Goal: Task Accomplishment & Management: Manage account settings

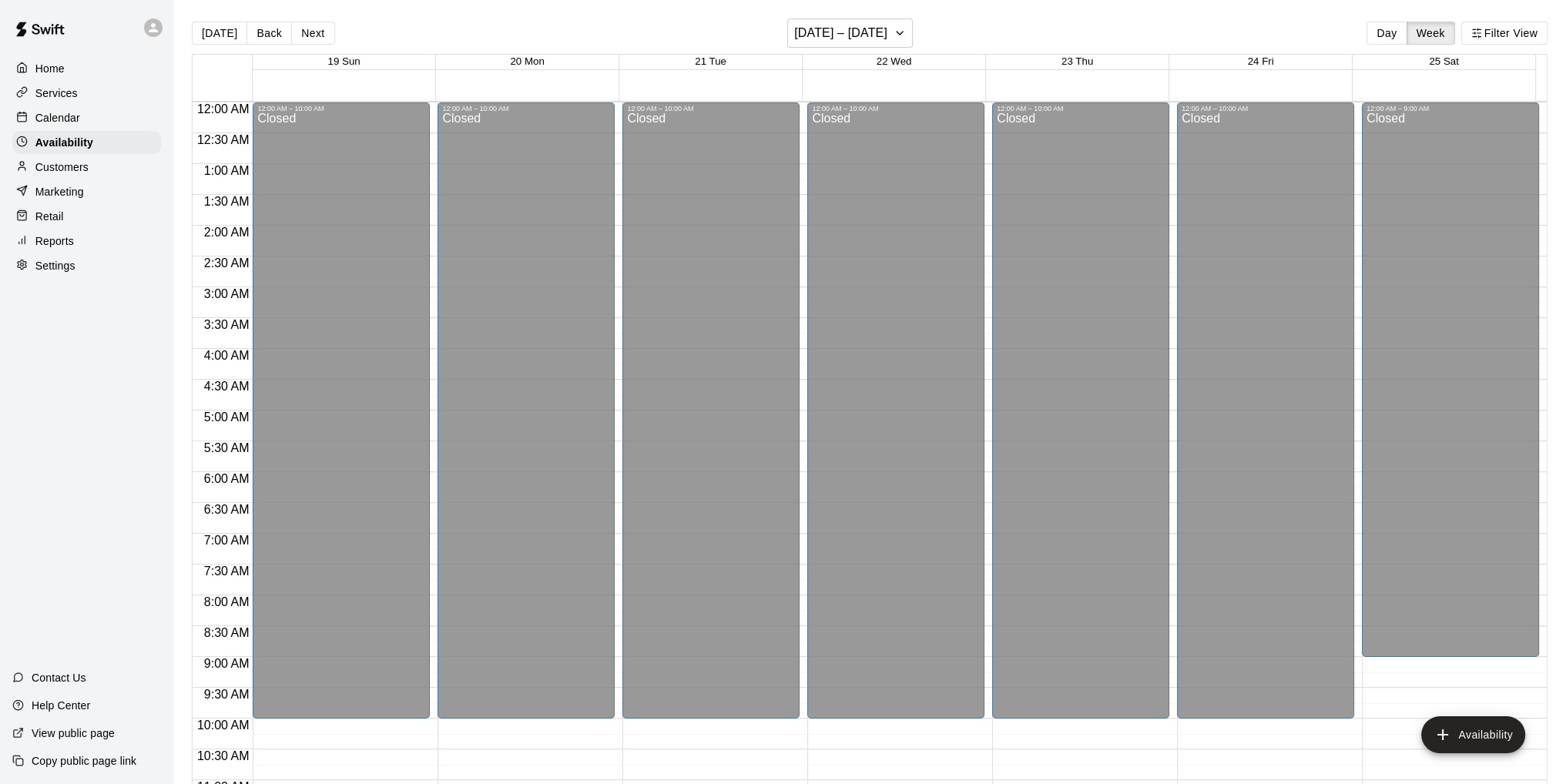
scroll to position [607, 0]
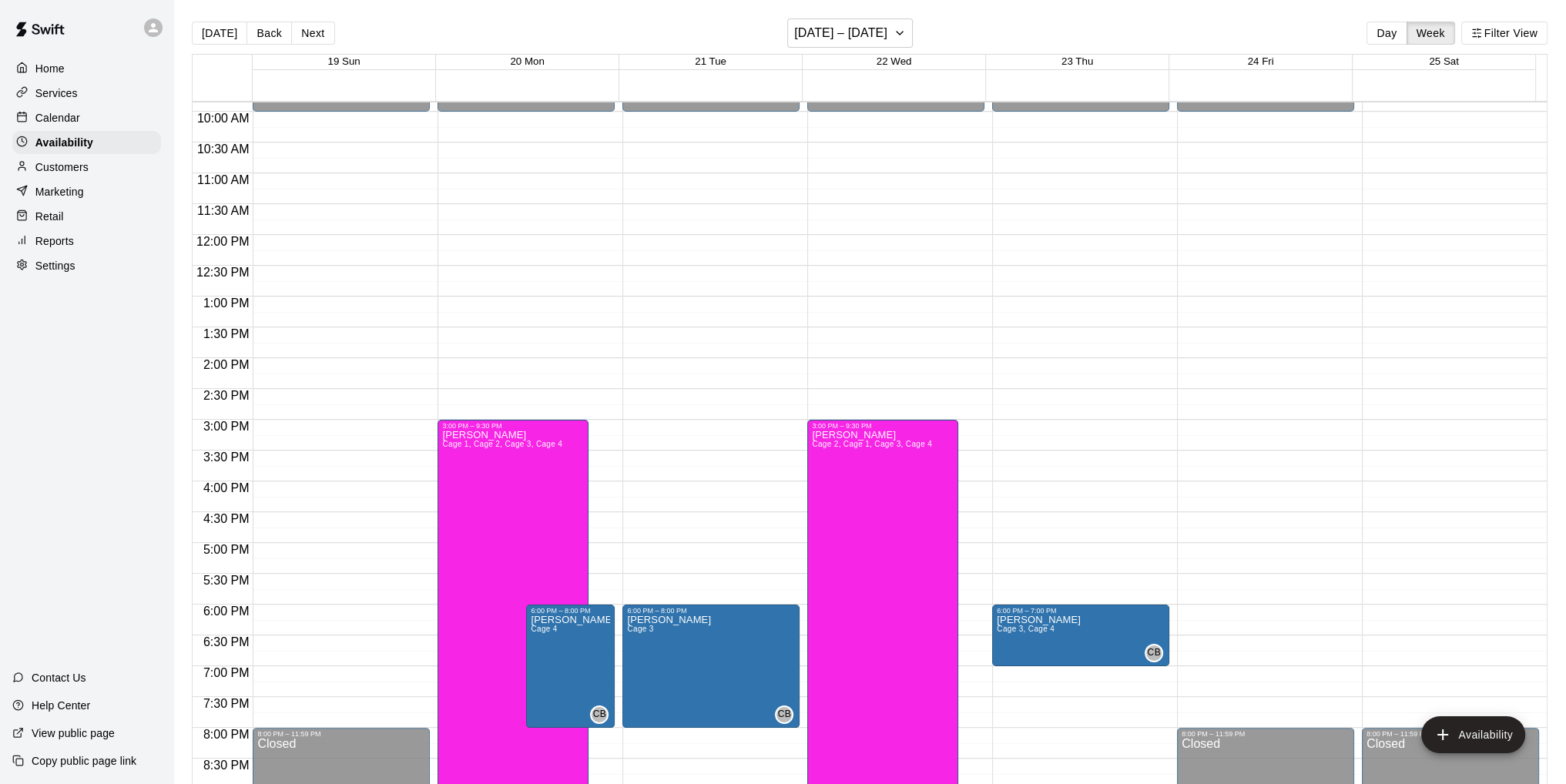
click at [73, 118] on p "Calendar" at bounding box center [57, 117] width 44 height 16
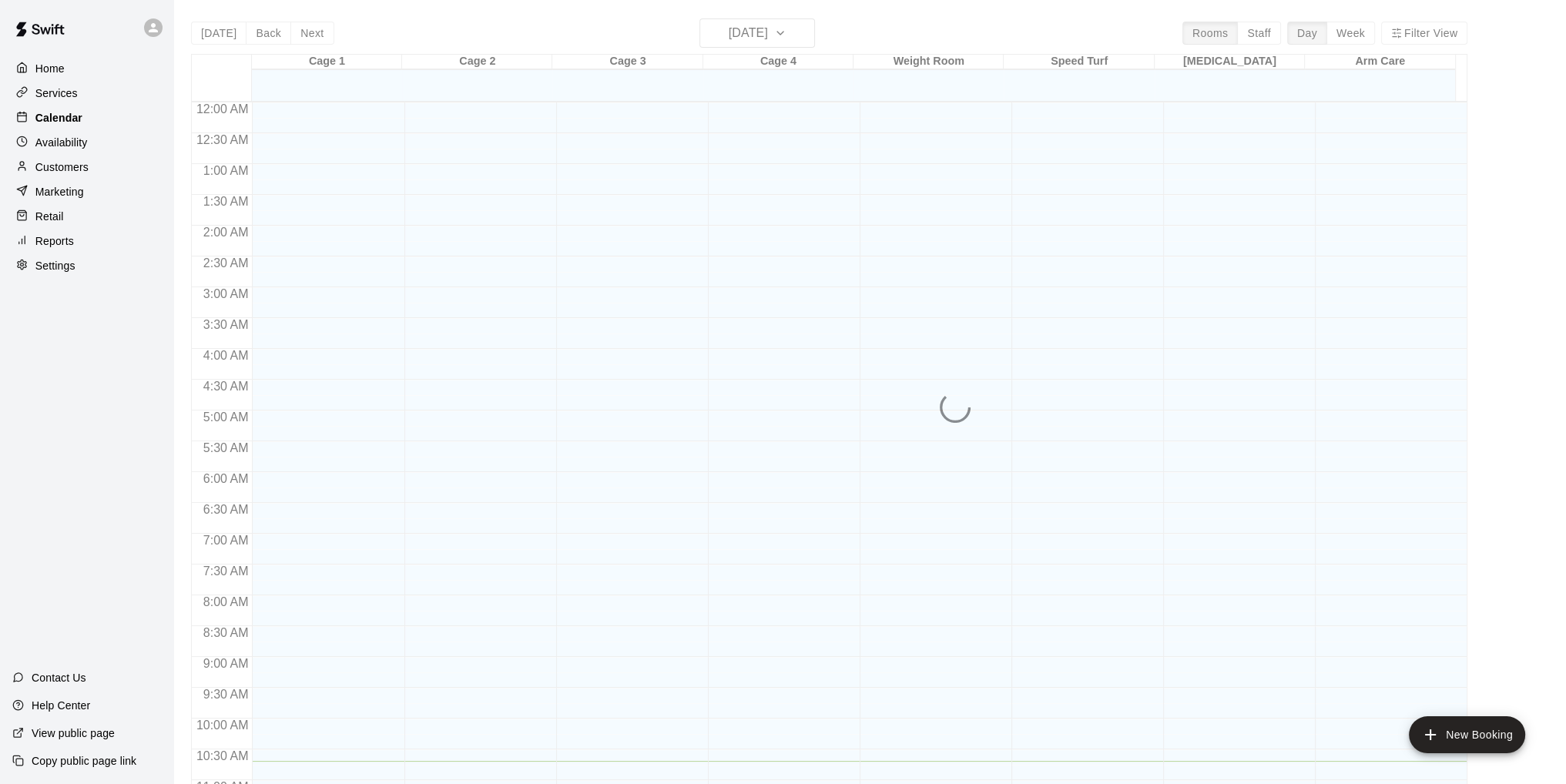
scroll to position [659, 0]
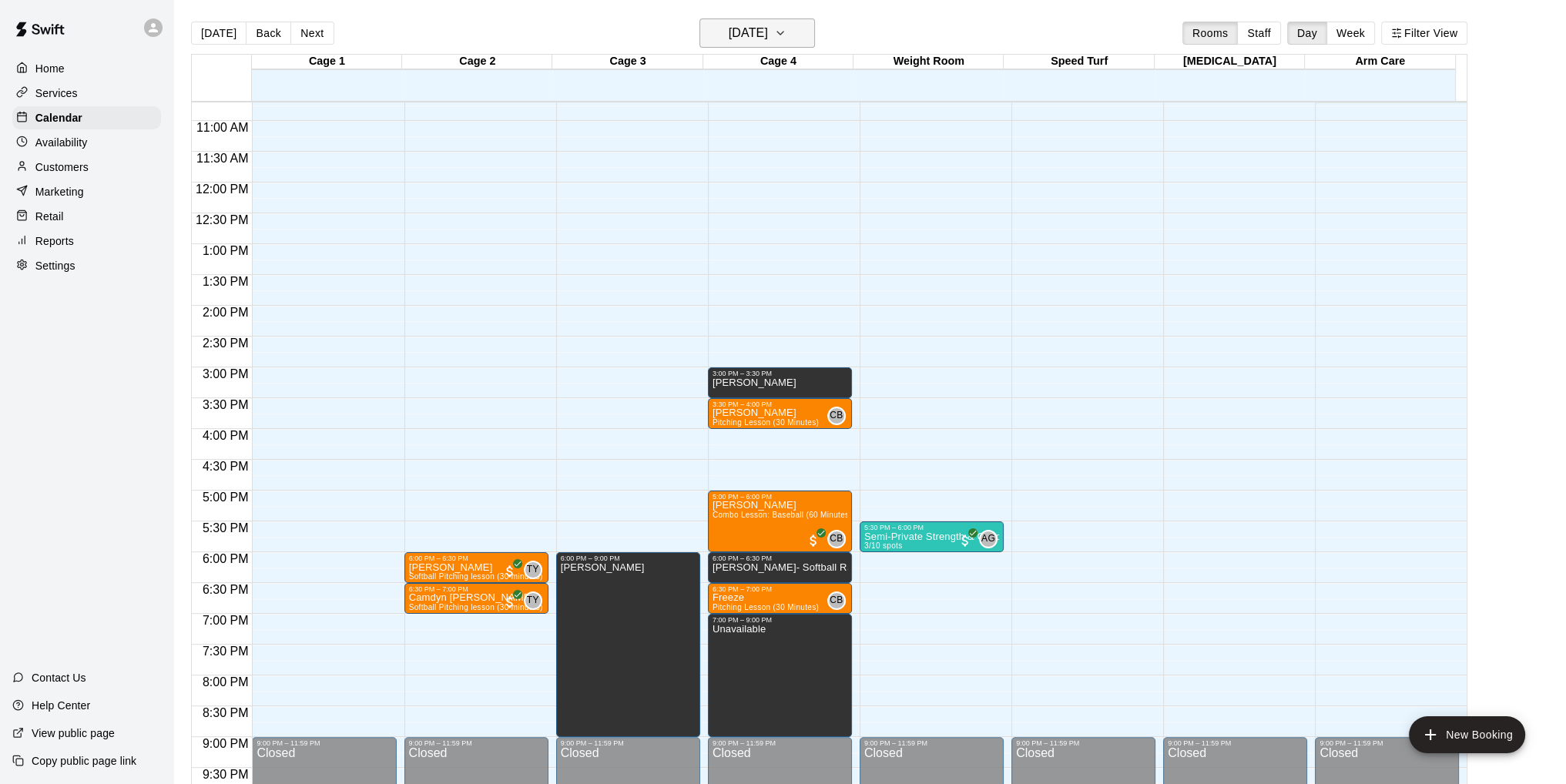
click at [786, 29] on icon "button" at bounding box center [780, 33] width 12 height 18
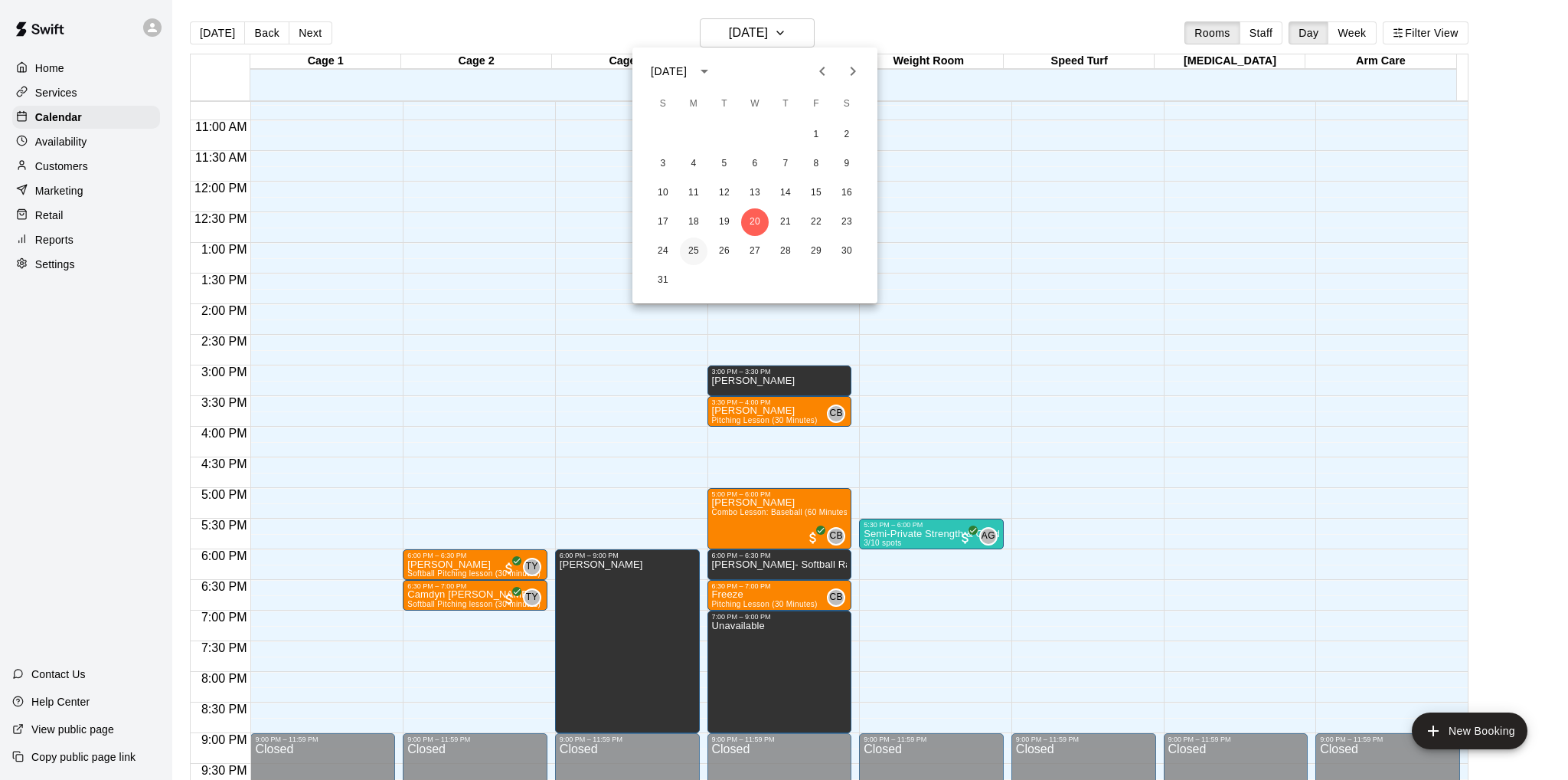
click at [693, 243] on button "25" at bounding box center [694, 251] width 28 height 28
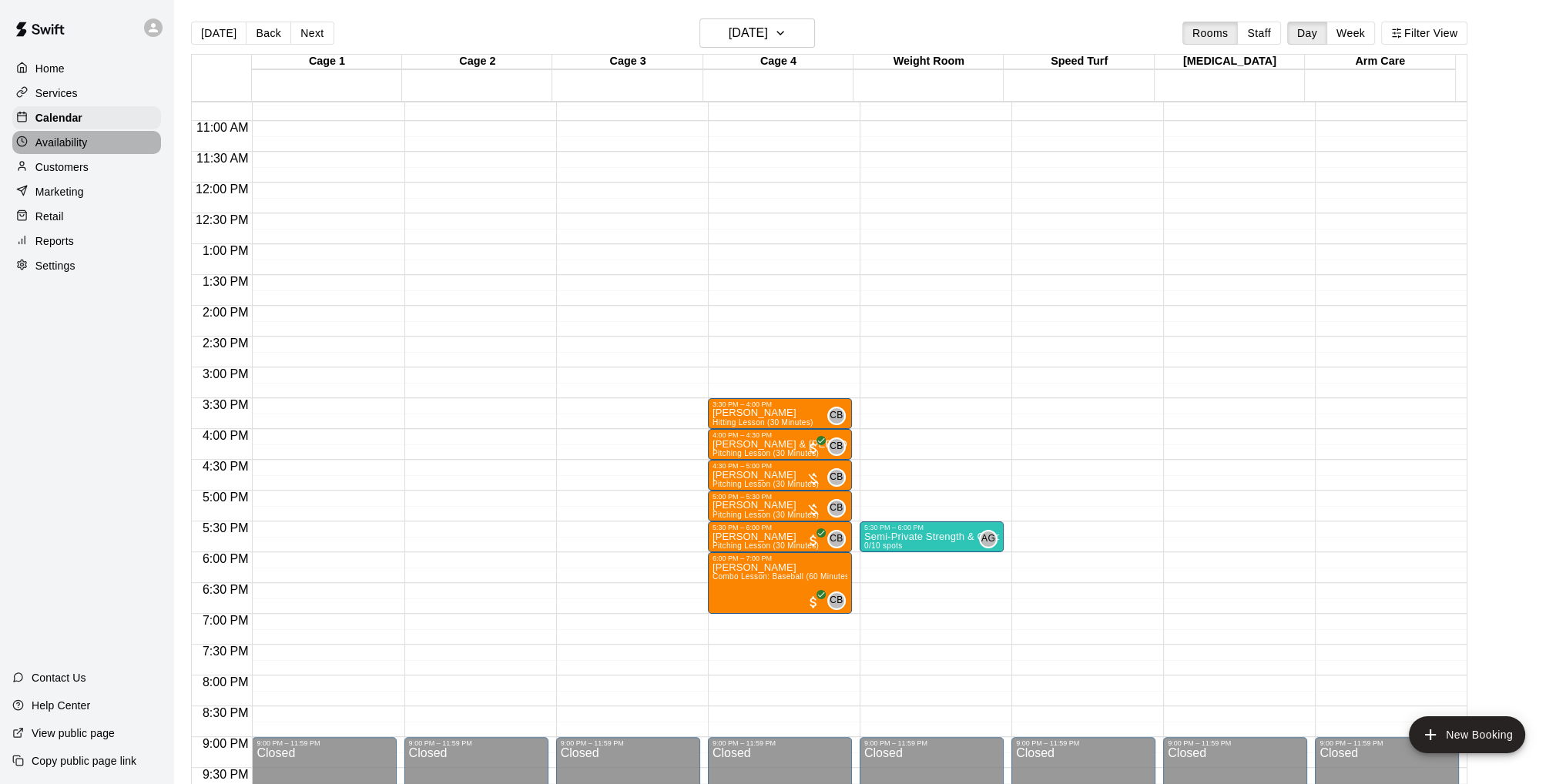
click at [96, 148] on div "Availability" at bounding box center [86, 142] width 149 height 23
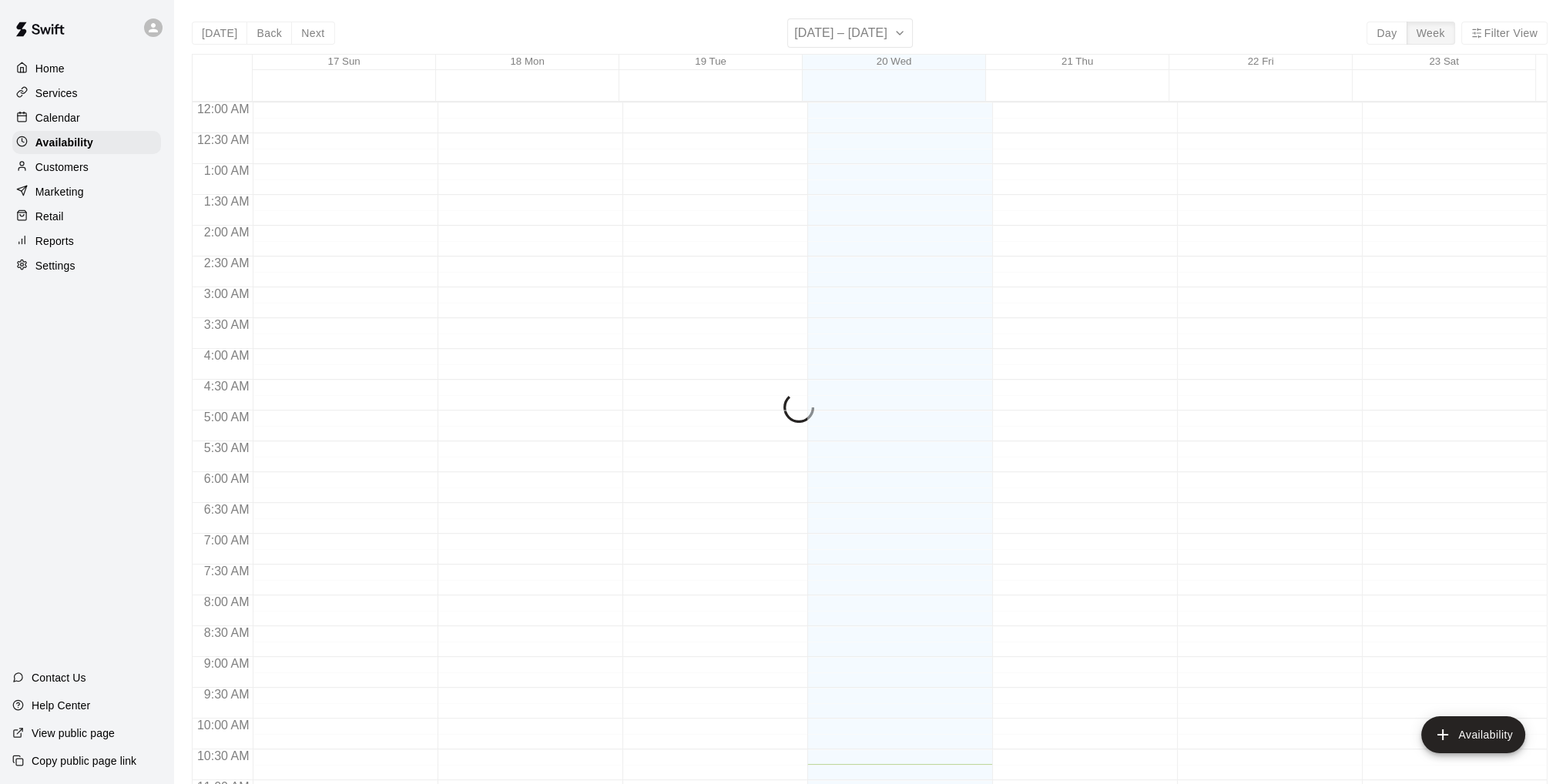
scroll to position [661, 0]
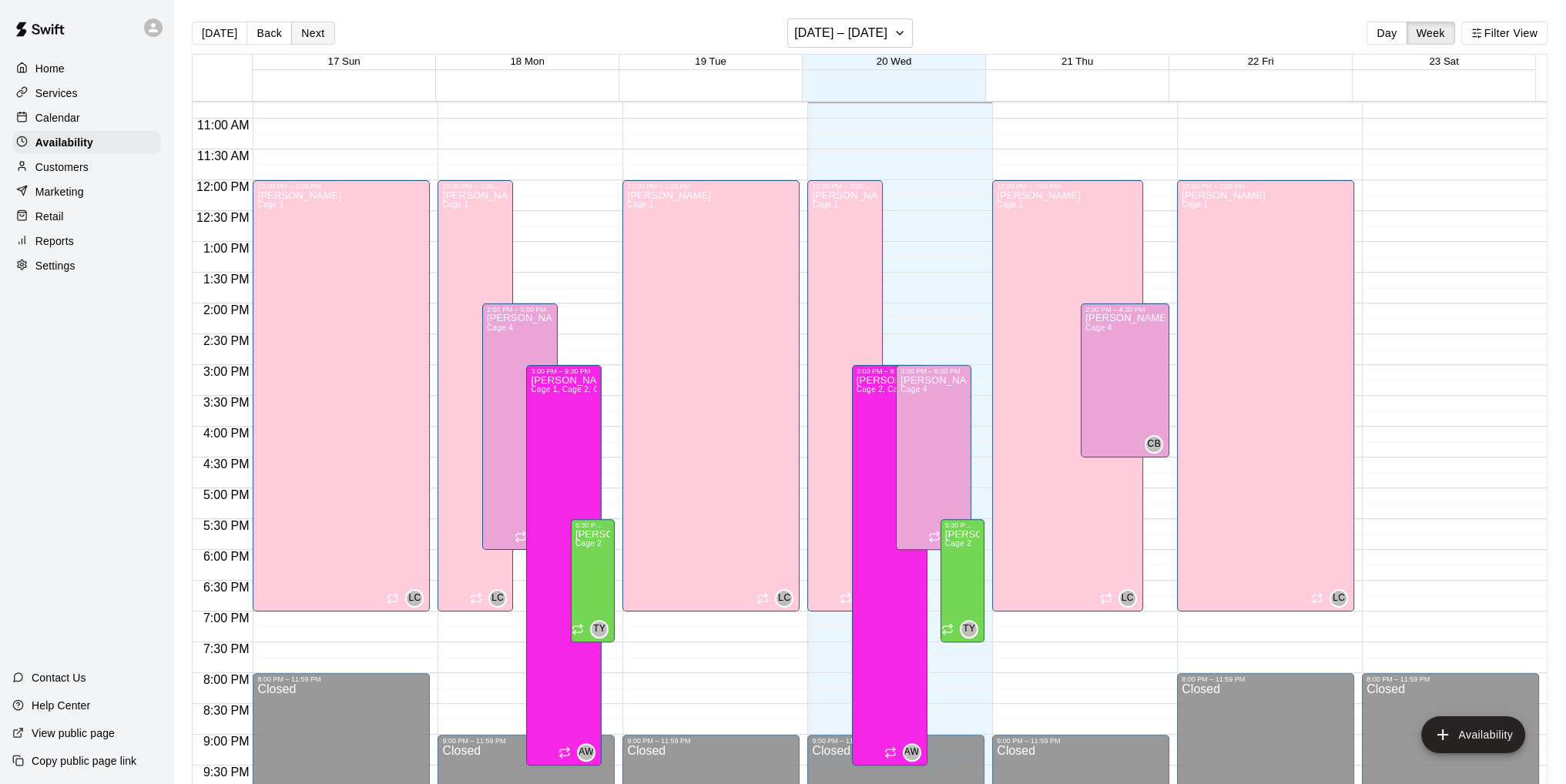
click at [310, 32] on button "Next" at bounding box center [312, 32] width 43 height 23
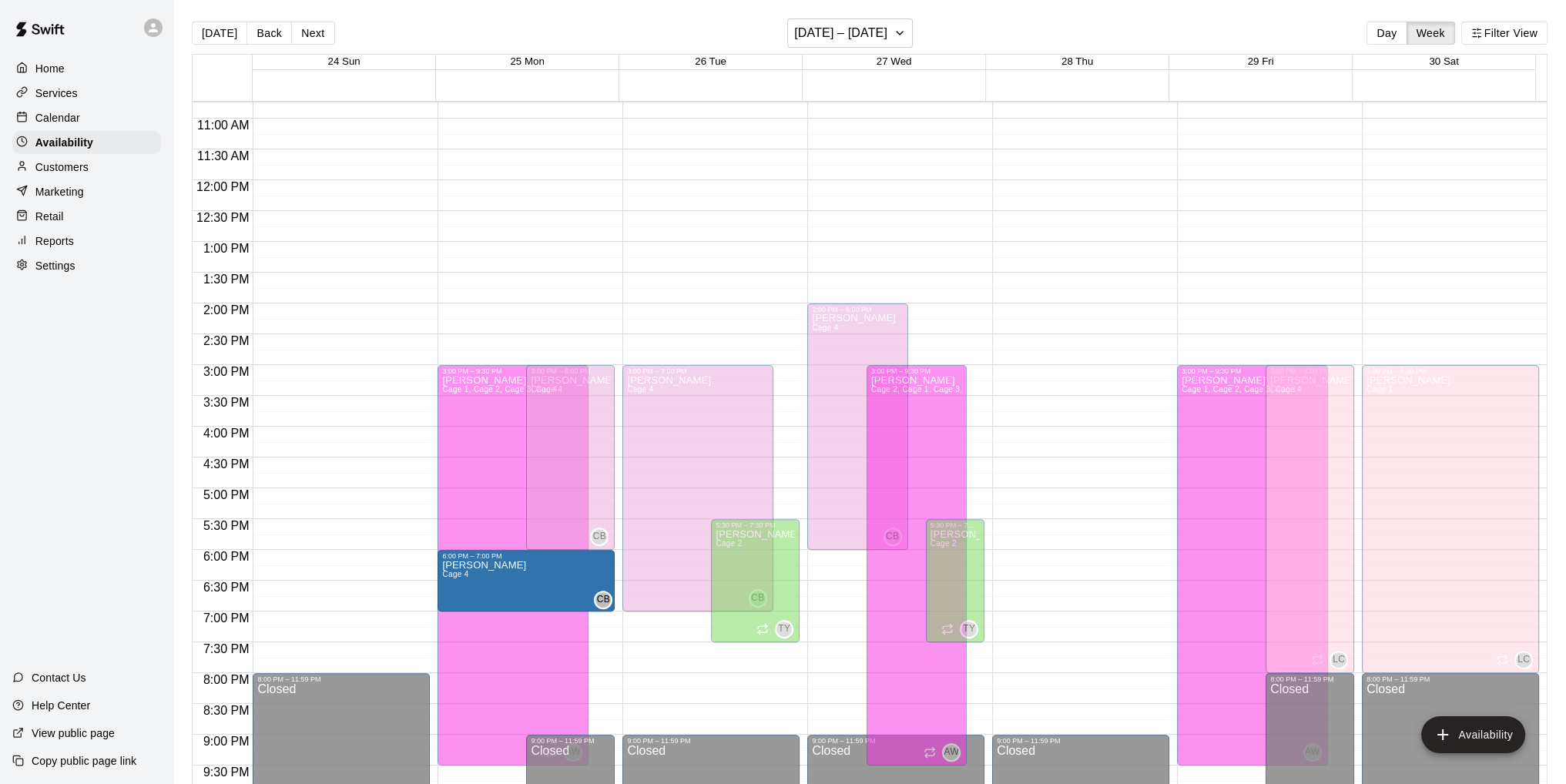
drag, startPoint x: 568, startPoint y: 669, endPoint x: 570, endPoint y: 623, distance: 46.0
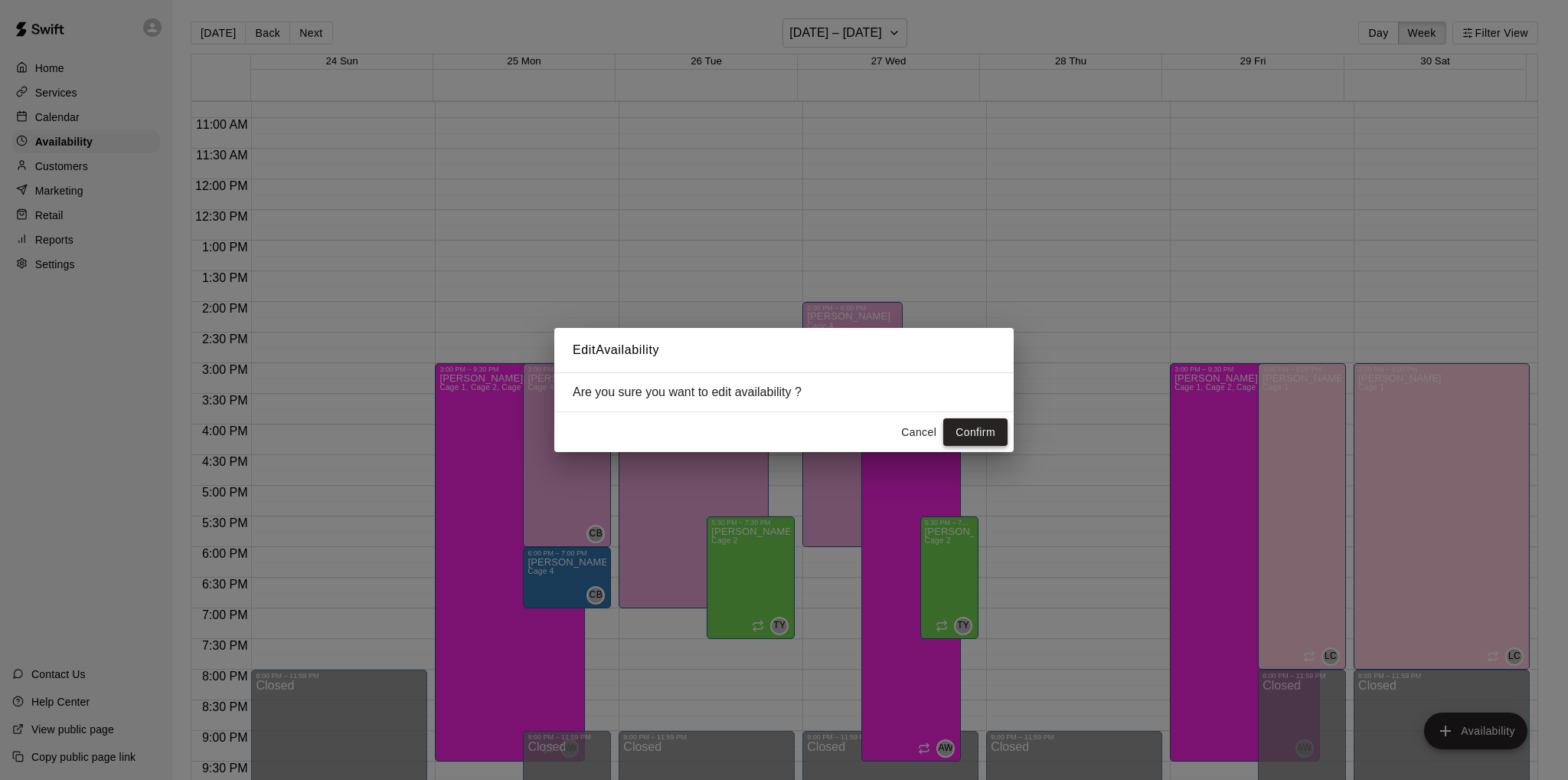
click at [965, 435] on button "Confirm" at bounding box center [975, 432] width 64 height 28
